Goal: Information Seeking & Learning: Learn about a topic

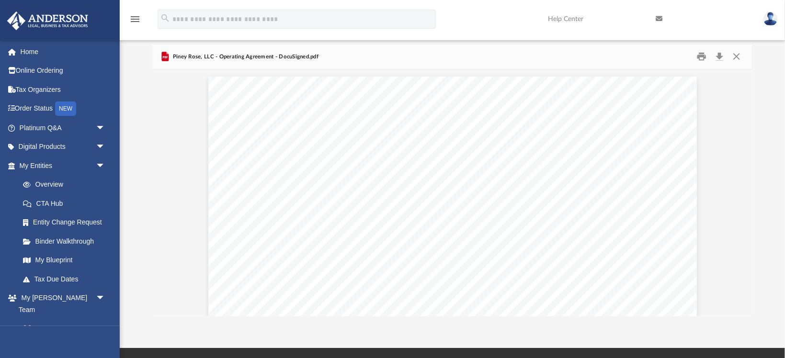
scroll to position [2245, 0]
click at [100, 127] on span "arrow_drop_down" at bounding box center [105, 128] width 19 height 20
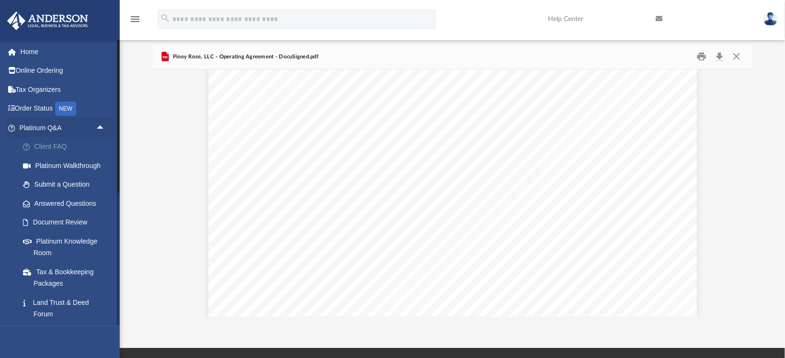
click at [55, 145] on link "Client FAQ" at bounding box center [66, 146] width 106 height 19
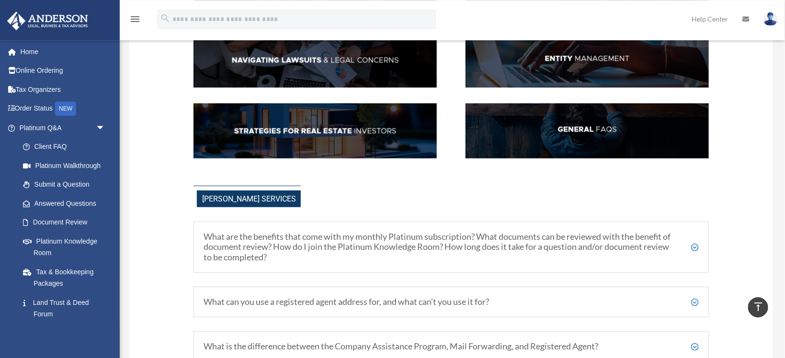
scroll to position [152, 0]
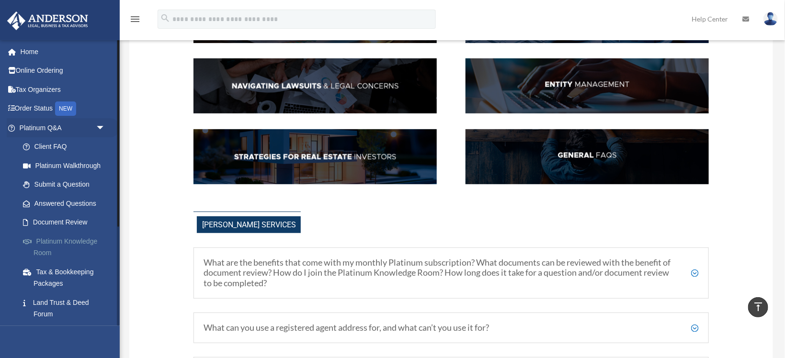
click at [74, 245] on link "Platinum Knowledge Room" at bounding box center [66, 247] width 106 height 31
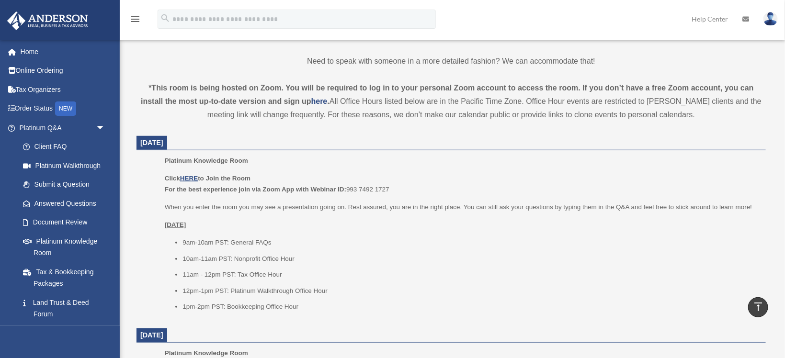
scroll to position [304, 0]
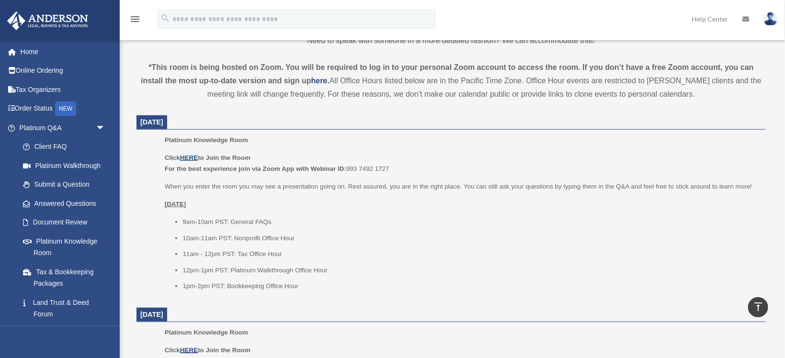
click at [190, 157] on u "HERE" at bounding box center [189, 157] width 18 height 7
click at [615, 250] on li "11am - 12pm PST: Tax Office Hour" at bounding box center [470, 253] width 576 height 11
